Goal: Task Accomplishment & Management: Use online tool/utility

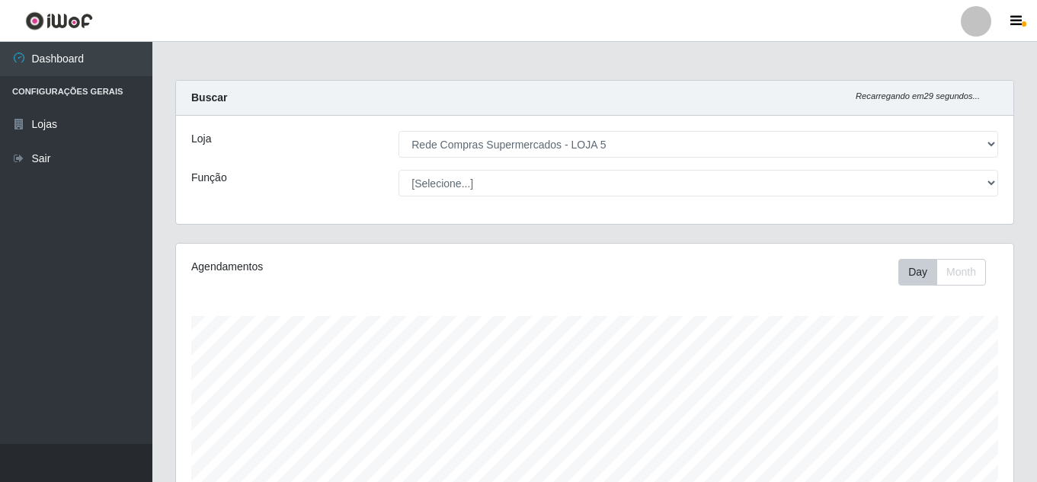
select select "397"
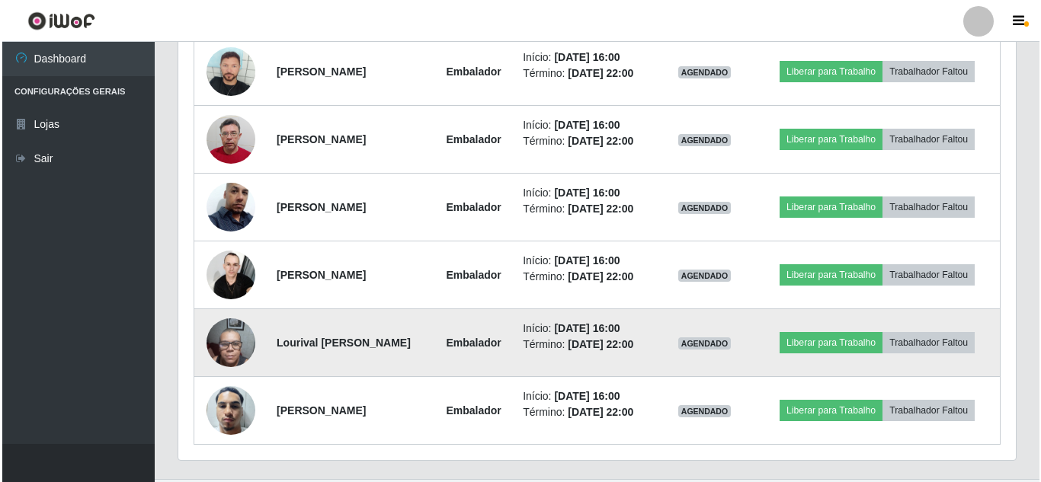
scroll to position [1178, 0]
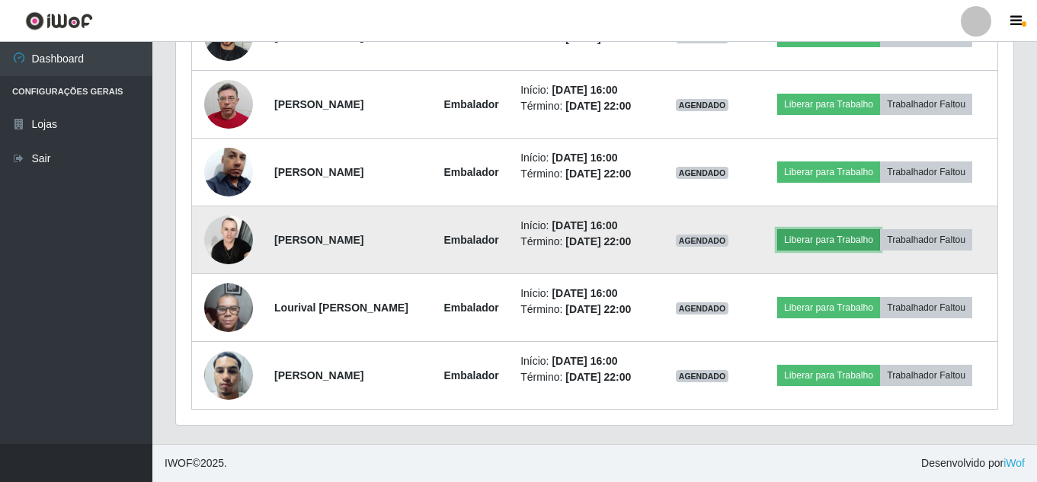
click at [880, 229] on button "Liberar para Trabalho" at bounding box center [828, 239] width 103 height 21
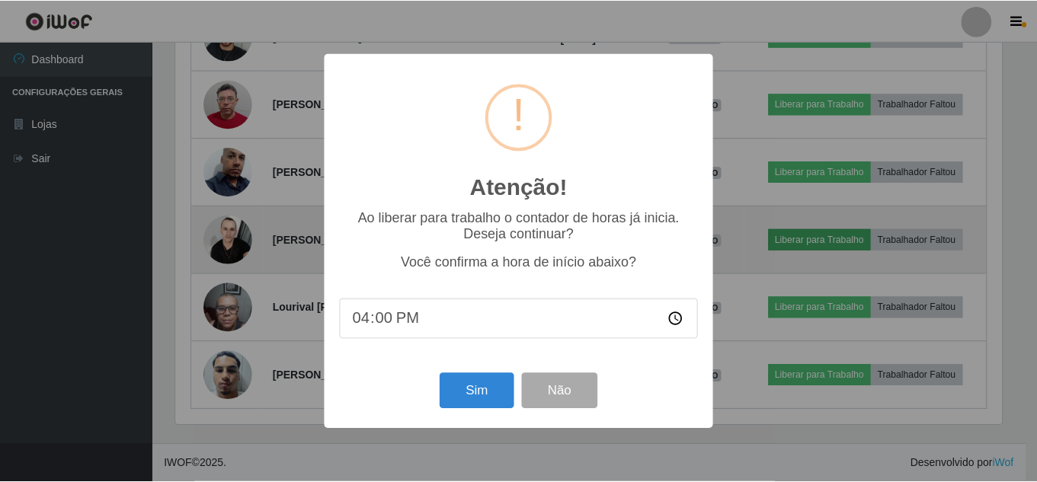
scroll to position [316, 830]
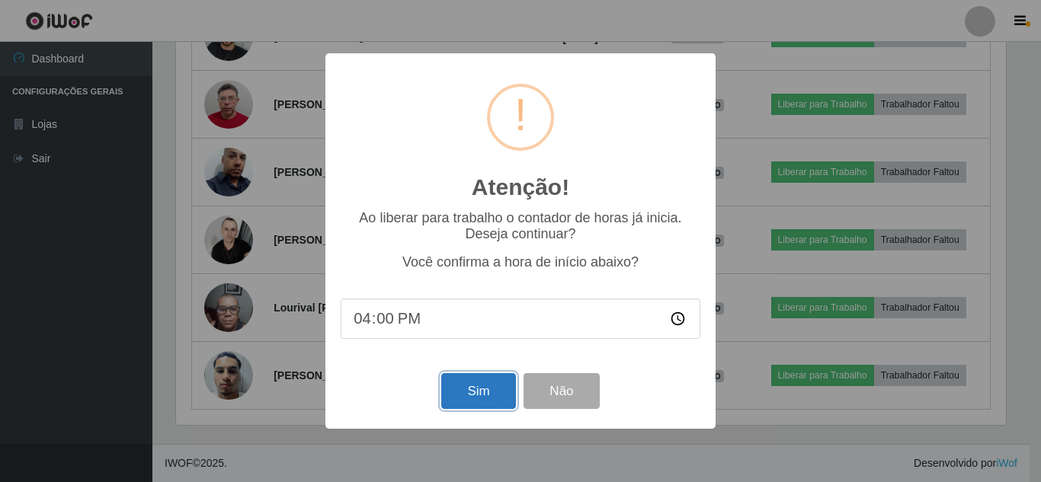
click at [491, 386] on button "Sim" at bounding box center [478, 391] width 74 height 36
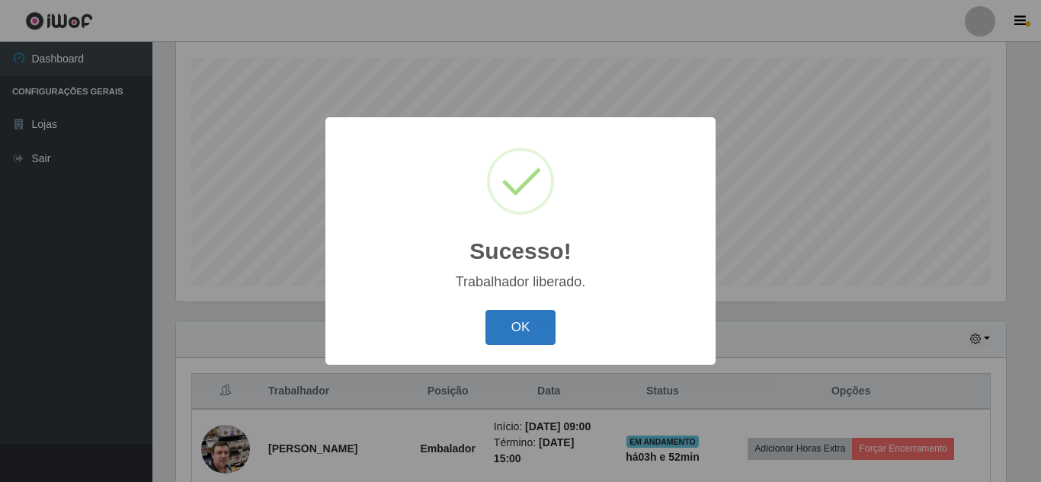
click at [521, 324] on button "OK" at bounding box center [520, 328] width 71 height 36
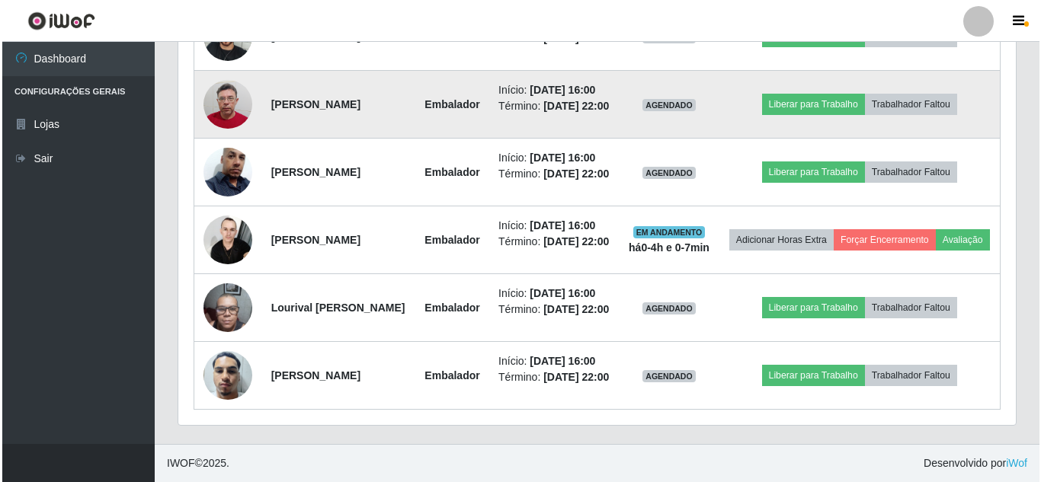
scroll to position [1325, 0]
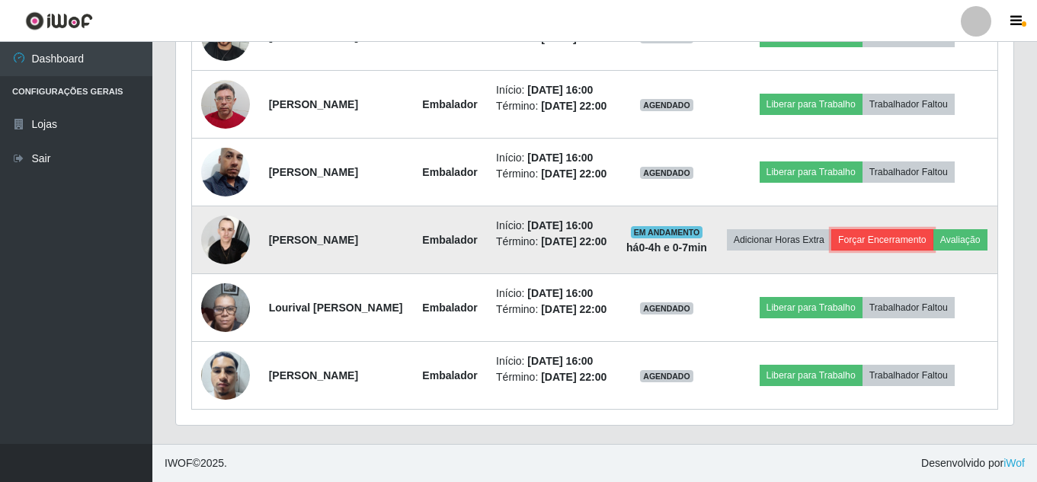
click at [902, 239] on button "Forçar Encerramento" at bounding box center [883, 239] width 102 height 21
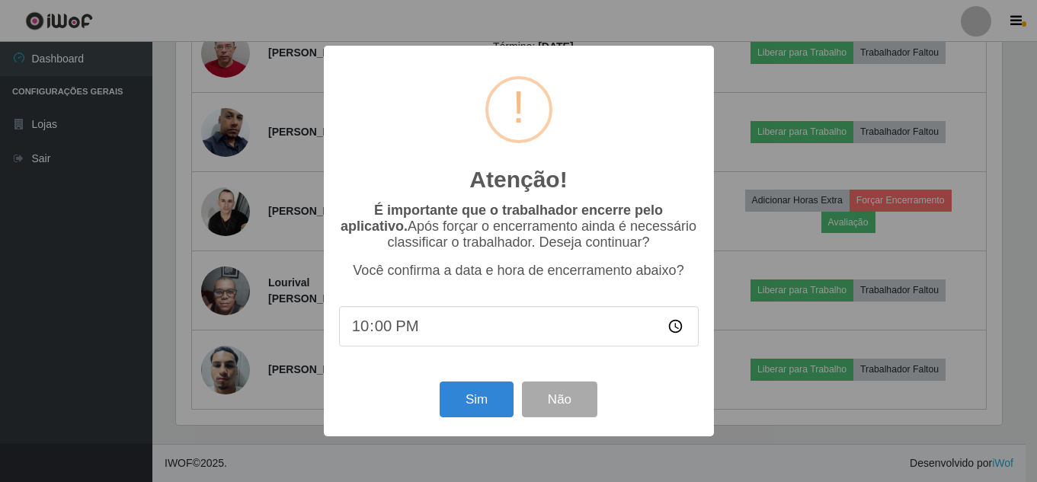
scroll to position [316, 830]
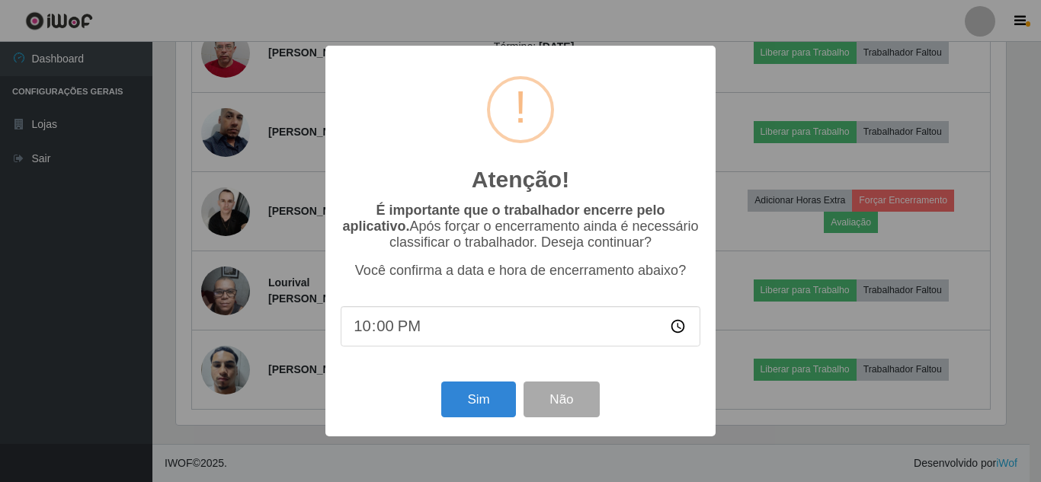
click at [378, 326] on input "22:00" at bounding box center [521, 326] width 360 height 40
click at [366, 329] on input "22:00" at bounding box center [521, 326] width 360 height 40
type input "16:02"
click at [455, 401] on button "Sim" at bounding box center [478, 400] width 74 height 36
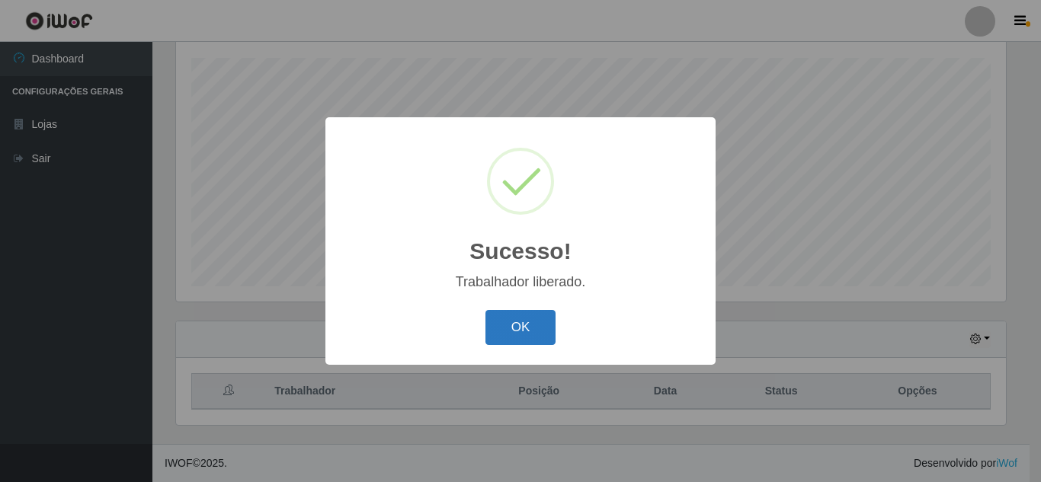
click at [508, 322] on button "OK" at bounding box center [520, 328] width 71 height 36
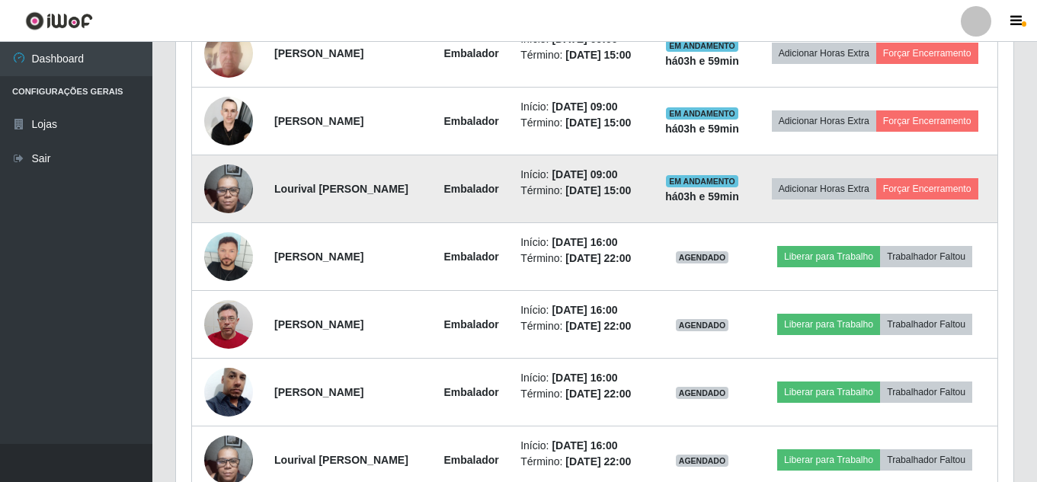
scroll to position [825, 0]
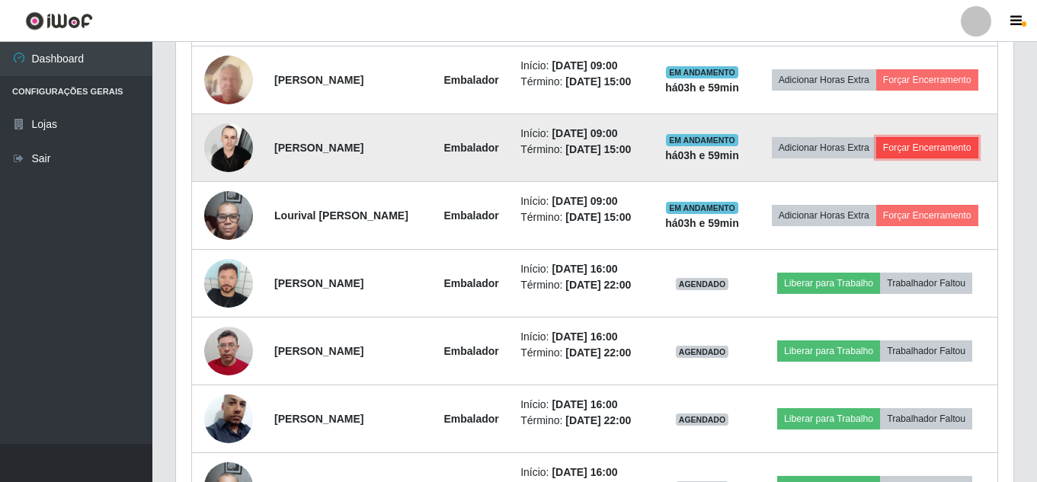
click at [901, 159] on button "Forçar Encerramento" at bounding box center [927, 147] width 102 height 21
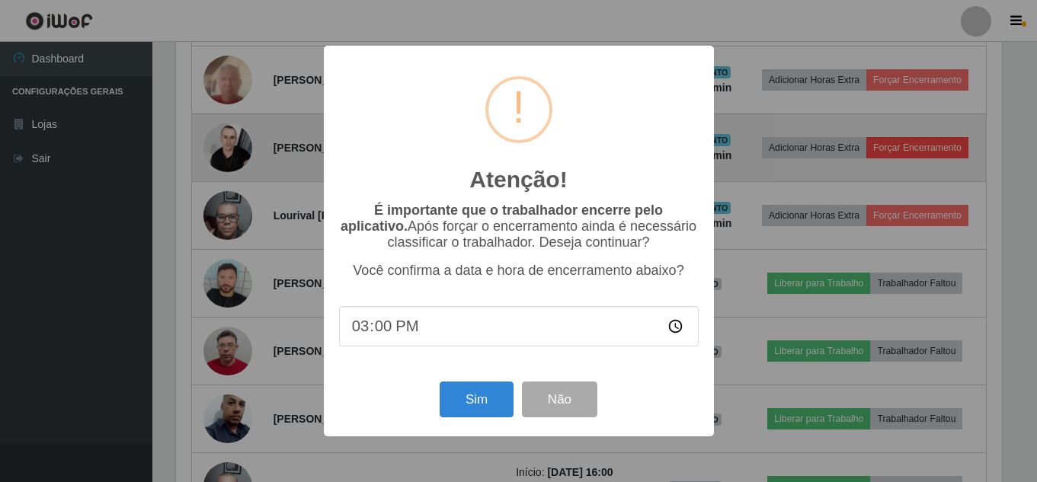
scroll to position [316, 830]
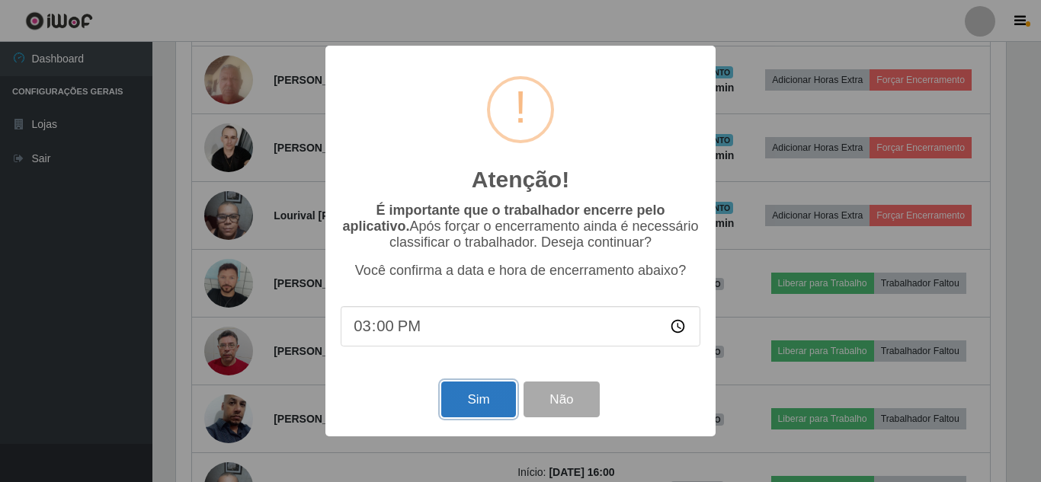
click at [490, 402] on button "Sim" at bounding box center [478, 400] width 74 height 36
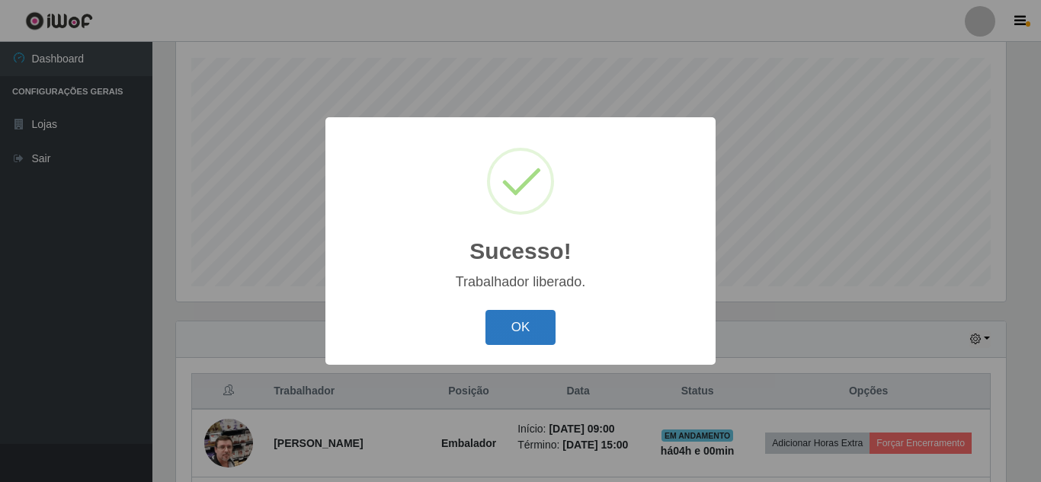
click at [511, 326] on button "OK" at bounding box center [520, 328] width 71 height 36
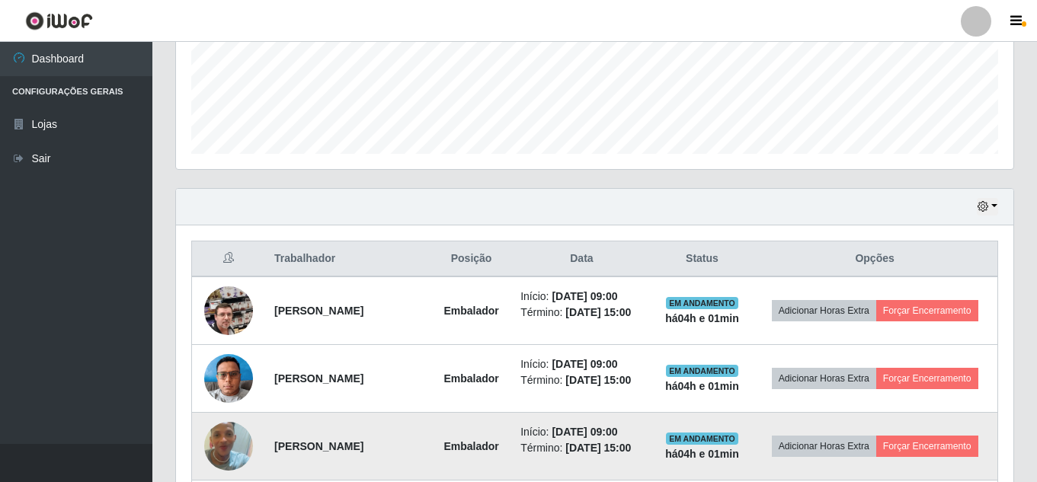
scroll to position [365, 0]
